Goal: Task Accomplishment & Management: Use online tool/utility

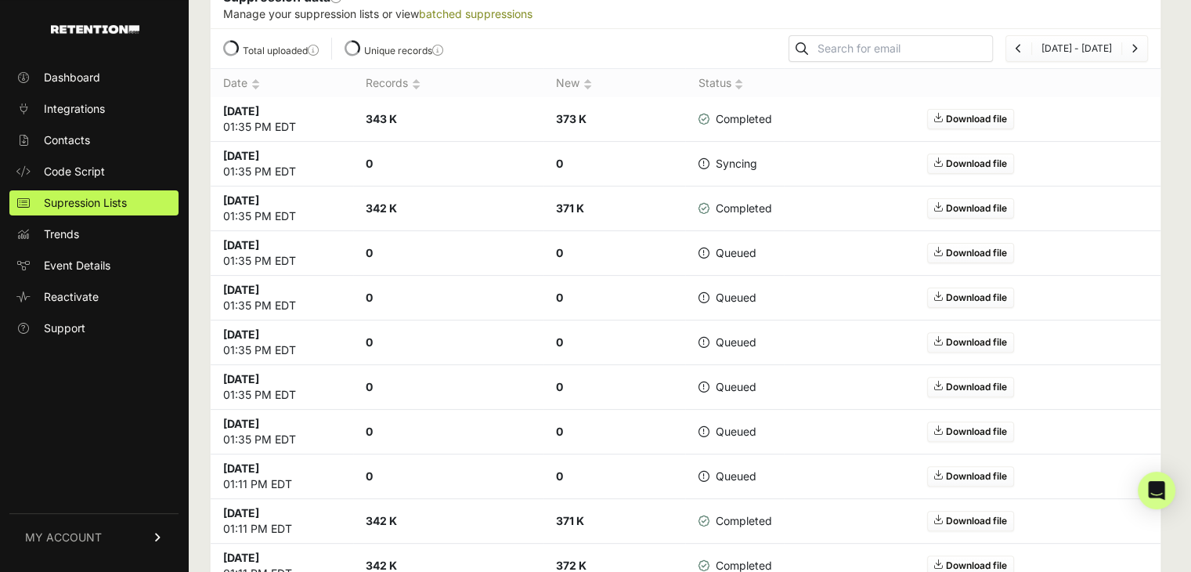
scroll to position [392, 0]
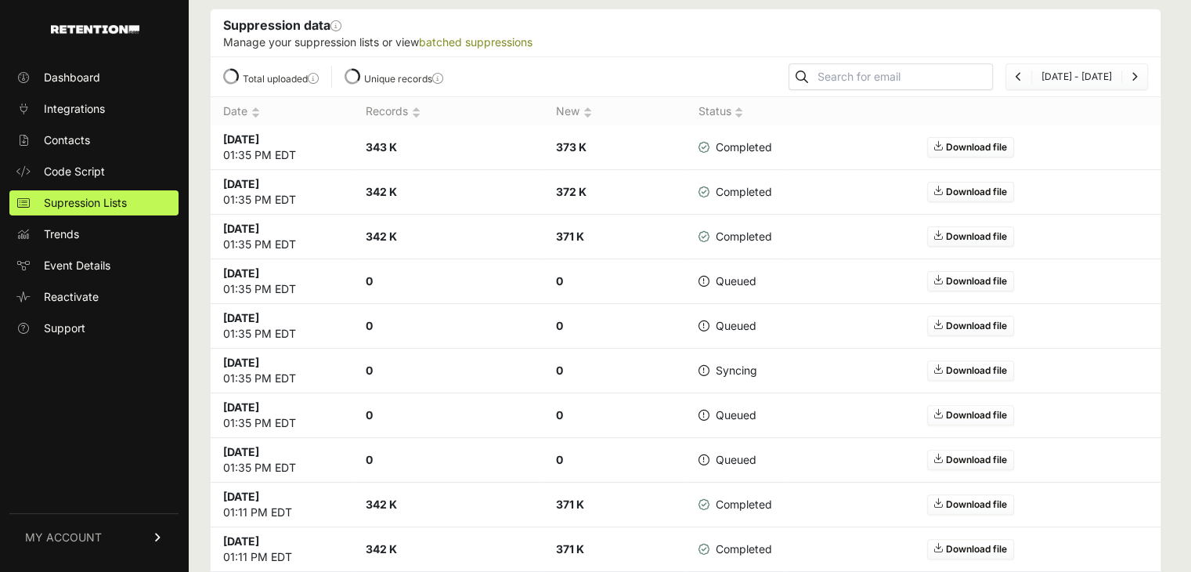
scroll to position [392, 0]
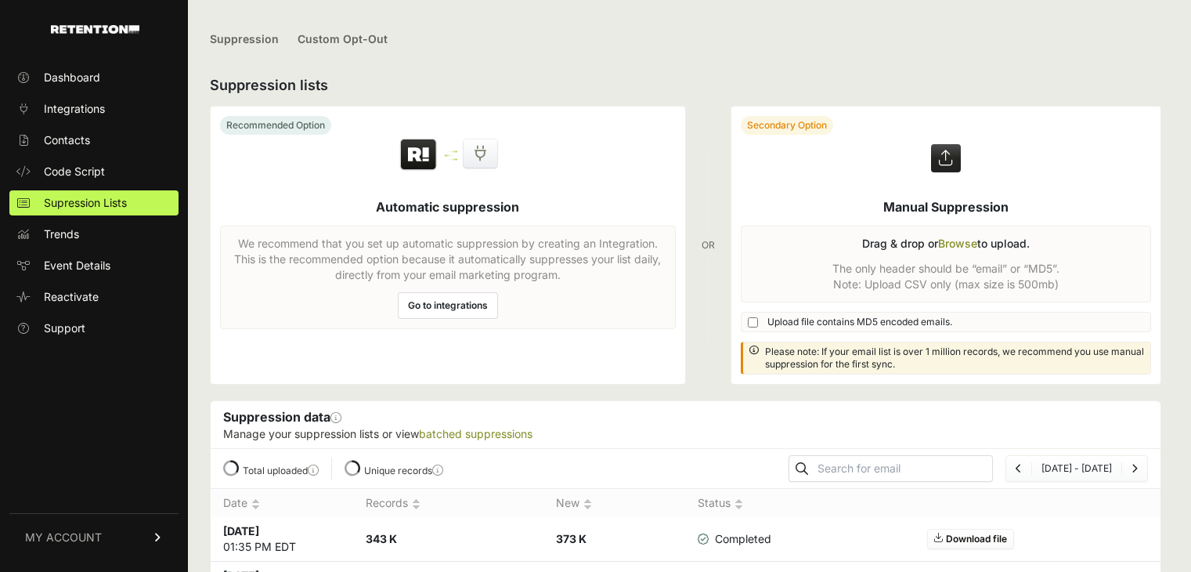
scroll to position [392, 0]
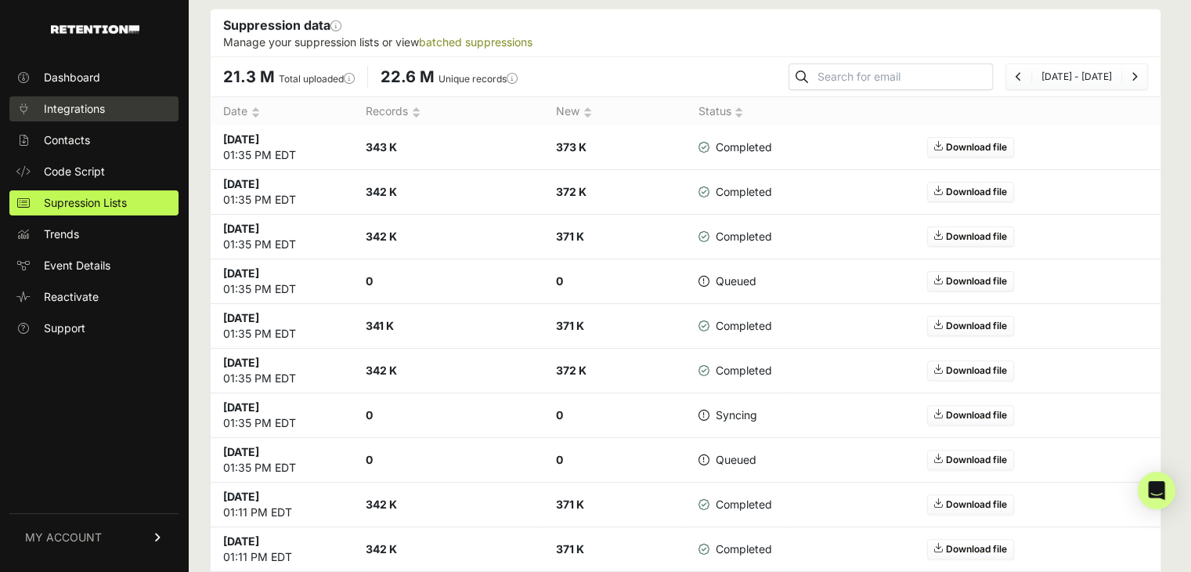
click at [74, 99] on link "Integrations" at bounding box center [93, 108] width 169 height 25
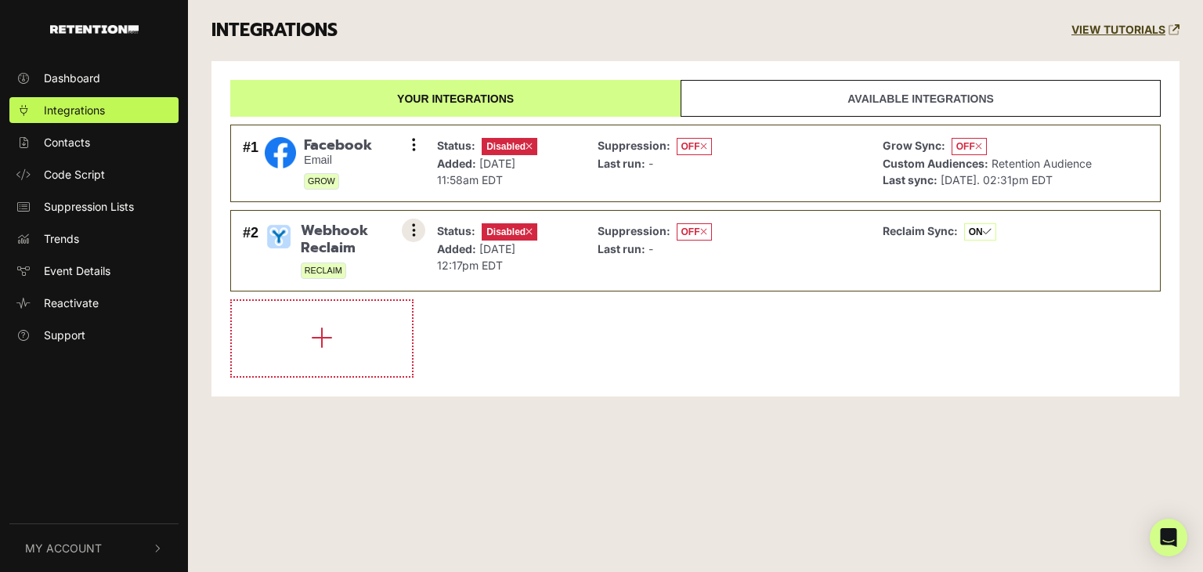
click at [406, 231] on button at bounding box center [413, 229] width 23 height 23
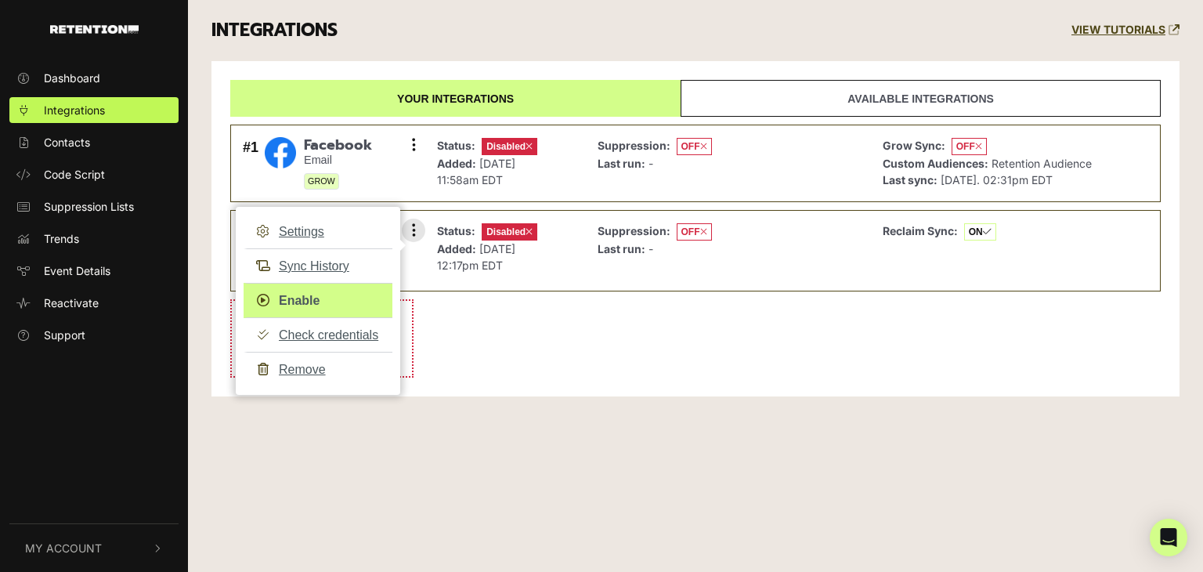
click at [318, 300] on link "Enable" at bounding box center [318, 300] width 149 height 35
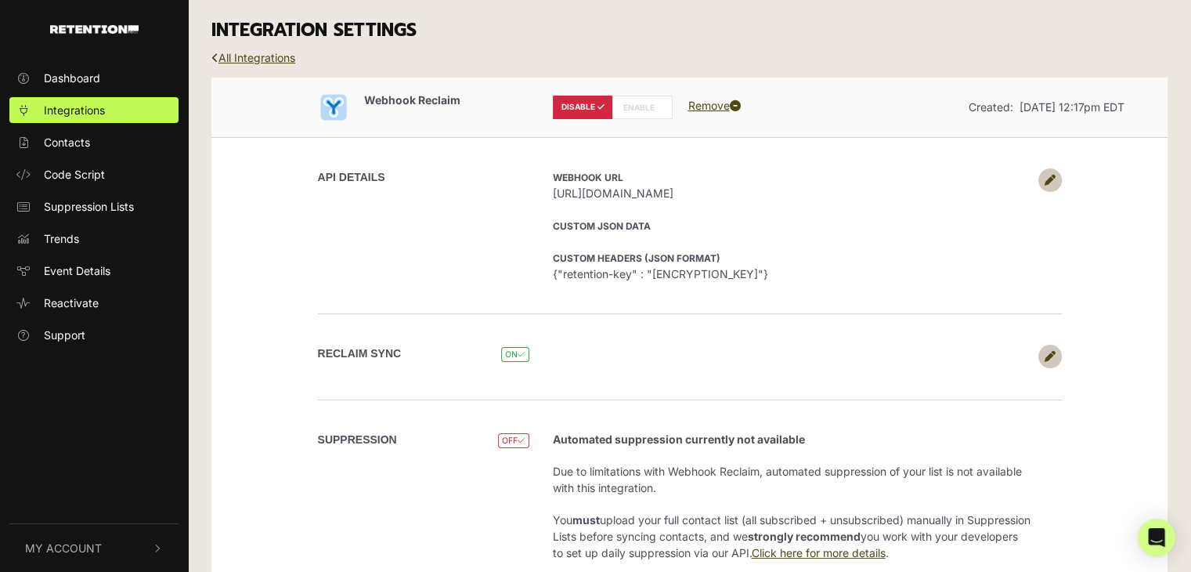
click at [652, 112] on label "ENABLE" at bounding box center [642, 107] width 60 height 23
click at [639, 105] on label "ENABLE" at bounding box center [642, 107] width 60 height 23
radio input "false"
radio input "true"
click at [587, 111] on label "DISABLE" at bounding box center [583, 107] width 60 height 23
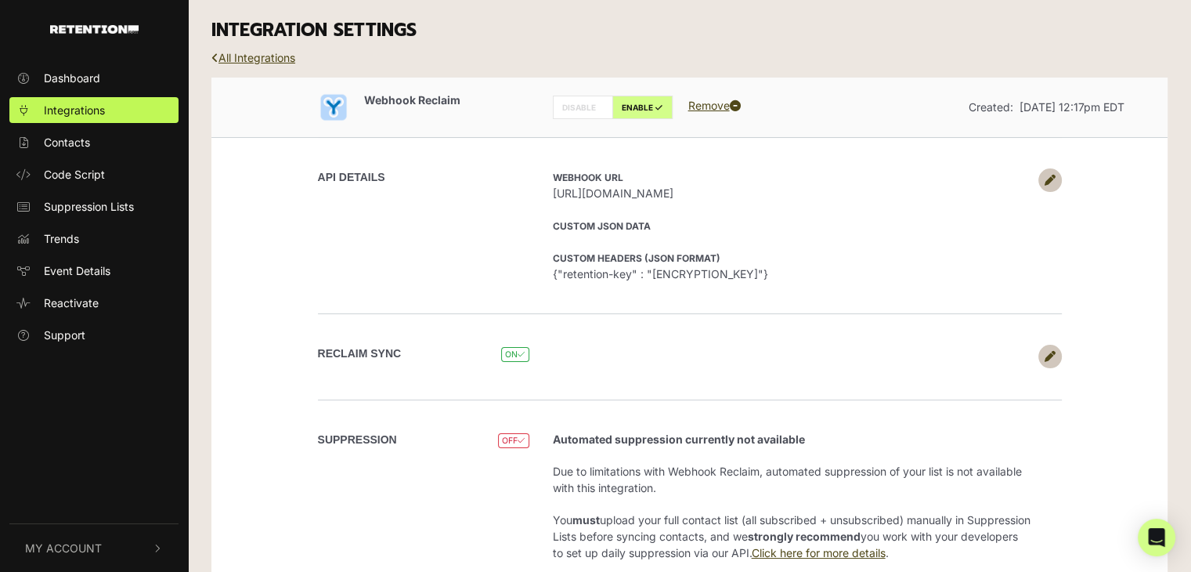
radio input "true"
